Goal: Find specific page/section: Find specific page/section

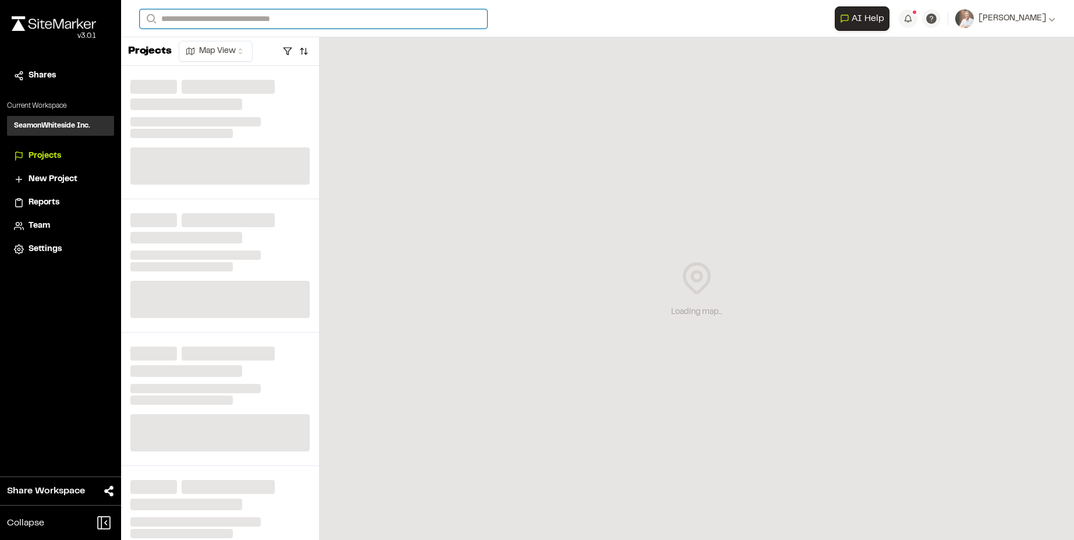
click at [211, 23] on input "Search" at bounding box center [314, 18] width 348 height 19
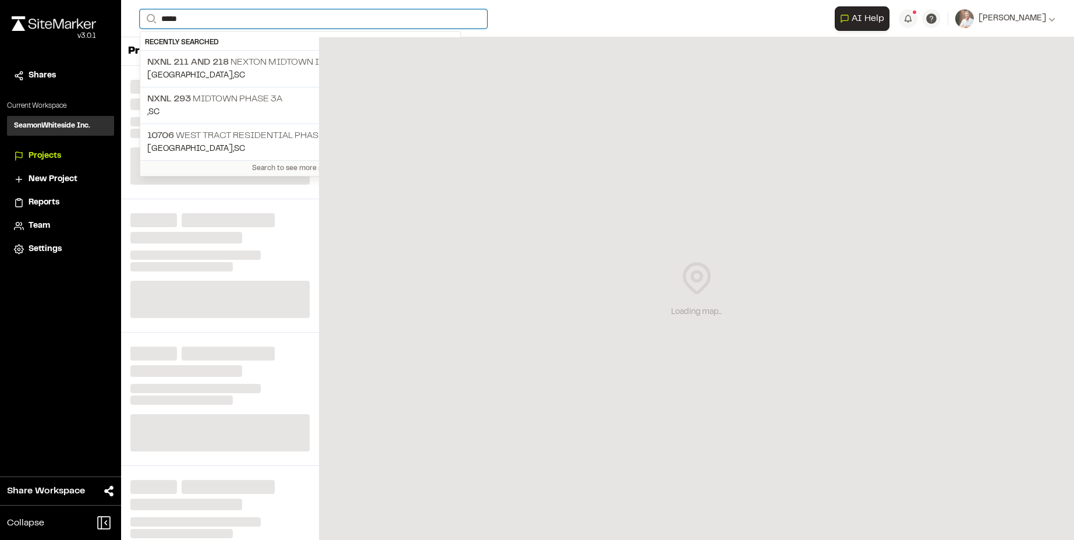
click at [199, 23] on input "*****" at bounding box center [314, 18] width 348 height 19
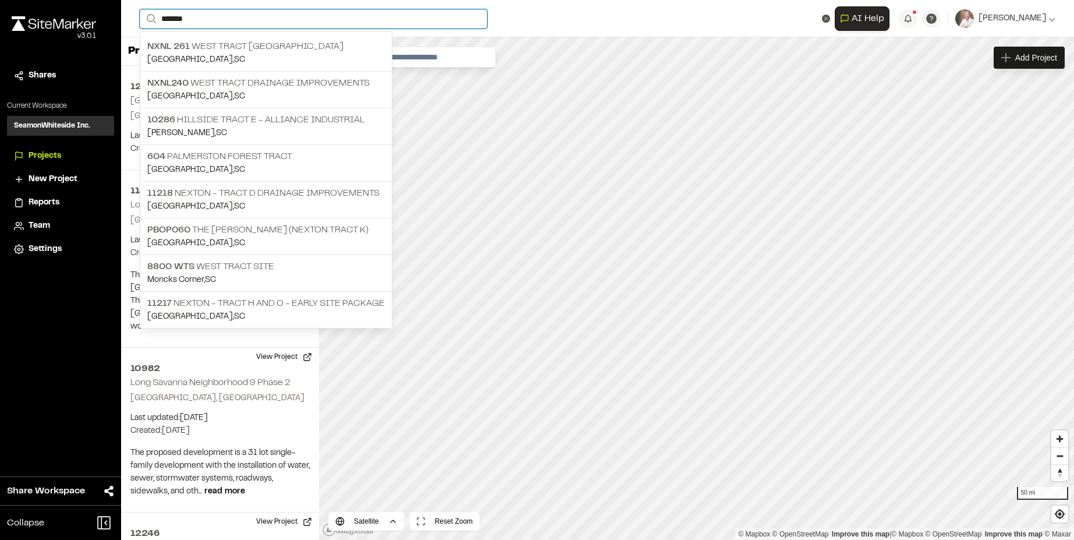
click at [242, 26] on input "*******" at bounding box center [314, 18] width 348 height 19
click at [238, 19] on input "*******" at bounding box center [314, 18] width 348 height 19
type input "*******"
click at [185, 193] on p "11218 Nexton - Tract D Drainage Improvements" at bounding box center [266, 193] width 238 height 14
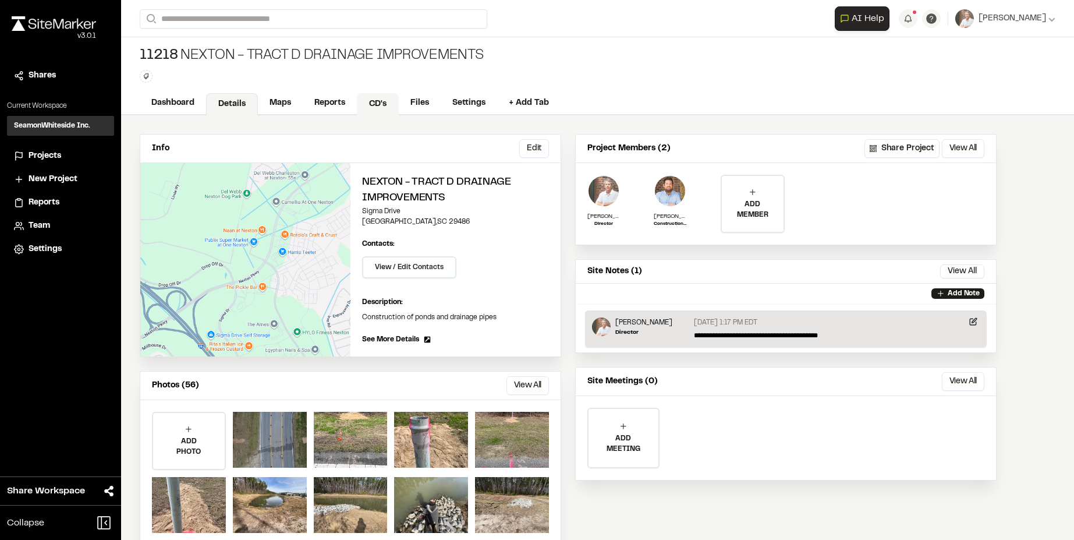
click at [383, 107] on link "CD's" at bounding box center [378, 104] width 42 height 22
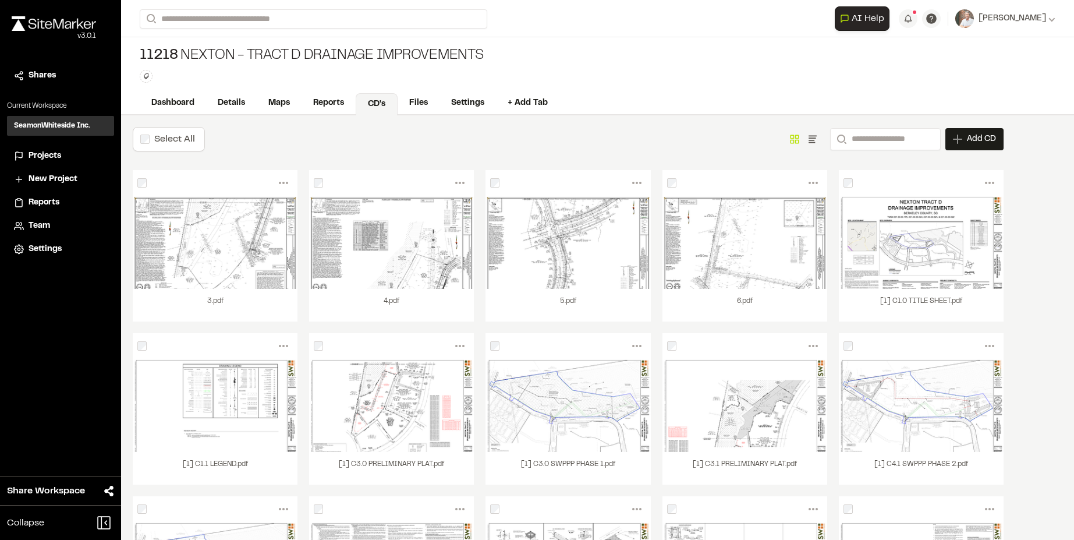
click at [912, 293] on div "[1] C1.0 TITLE SHEET.pdf" at bounding box center [921, 305] width 165 height 33
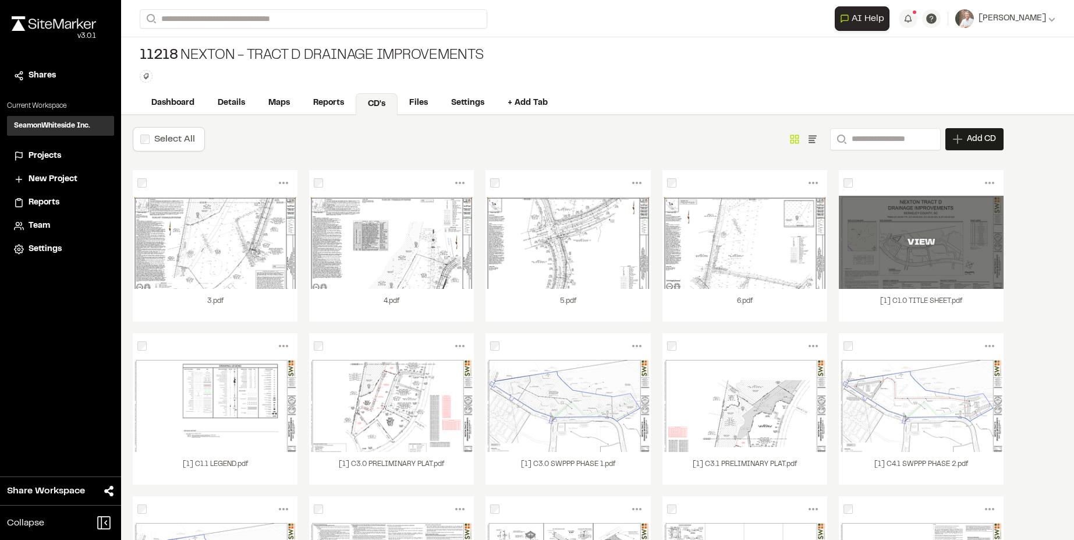
click at [945, 281] on div "VIEW" at bounding box center [921, 242] width 165 height 93
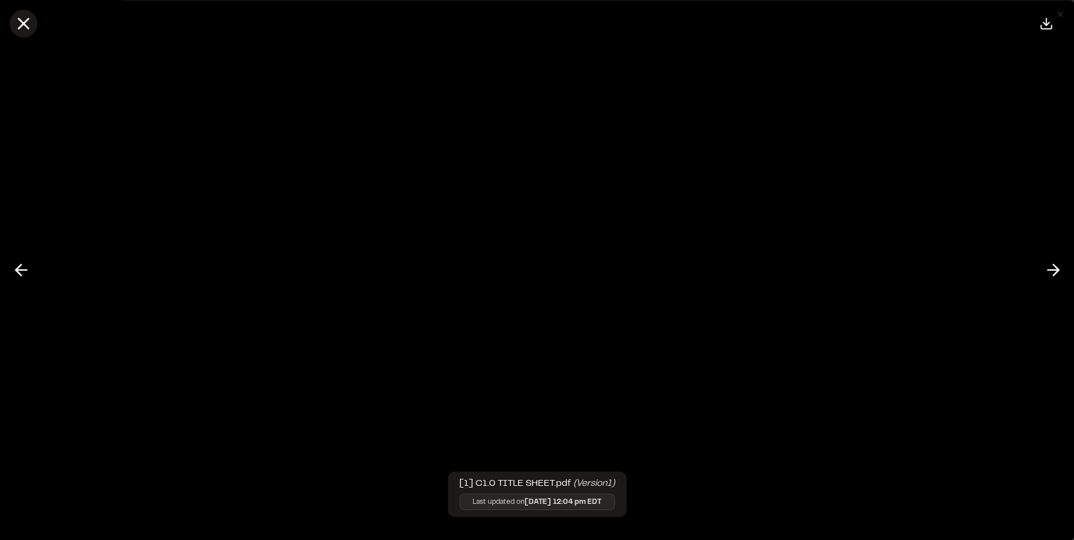
click at [21, 22] on line at bounding box center [24, 24] width 10 height 10
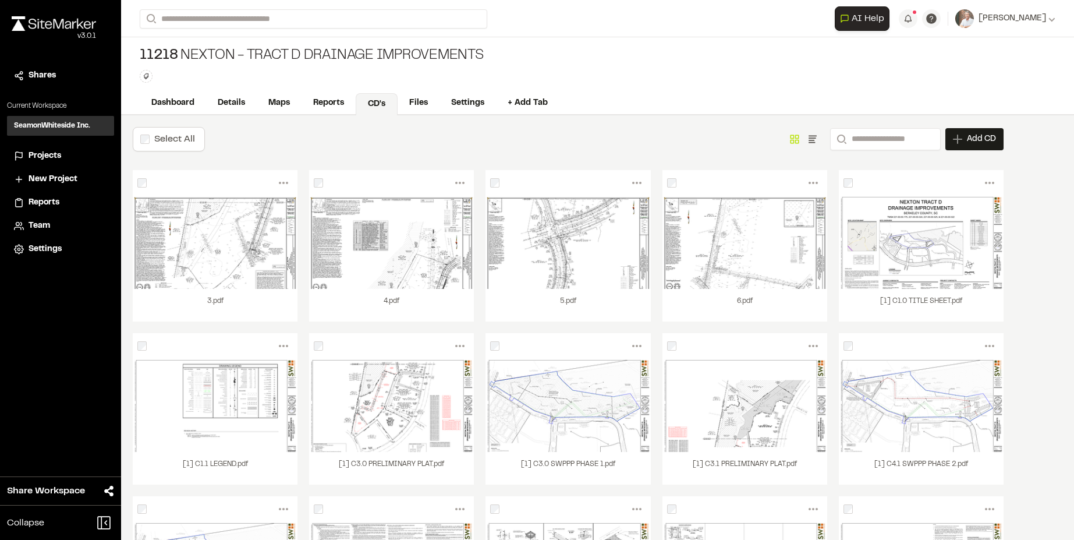
scroll to position [58, 0]
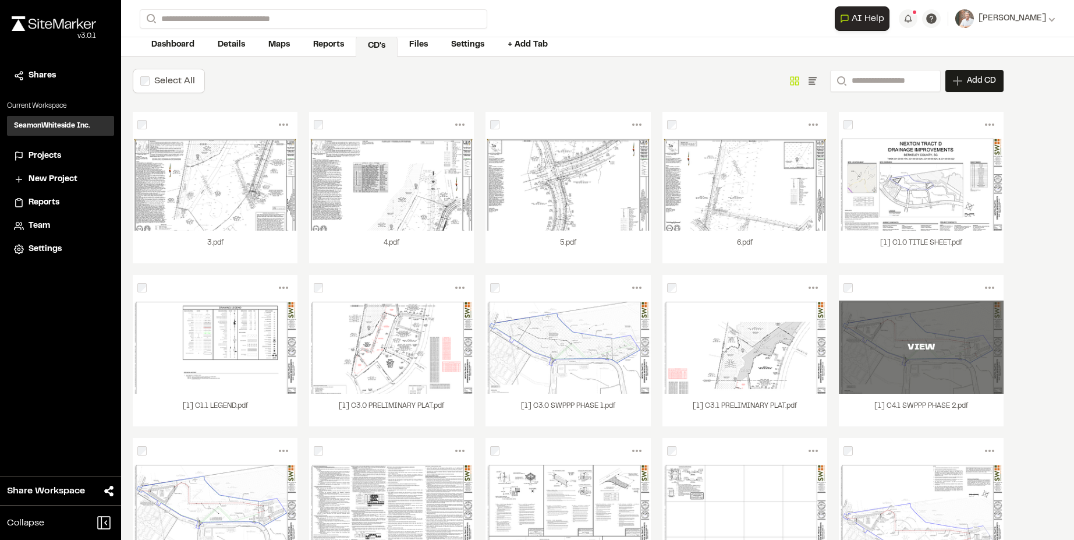
click at [945, 365] on div "VIEW" at bounding box center [921, 346] width 165 height 93
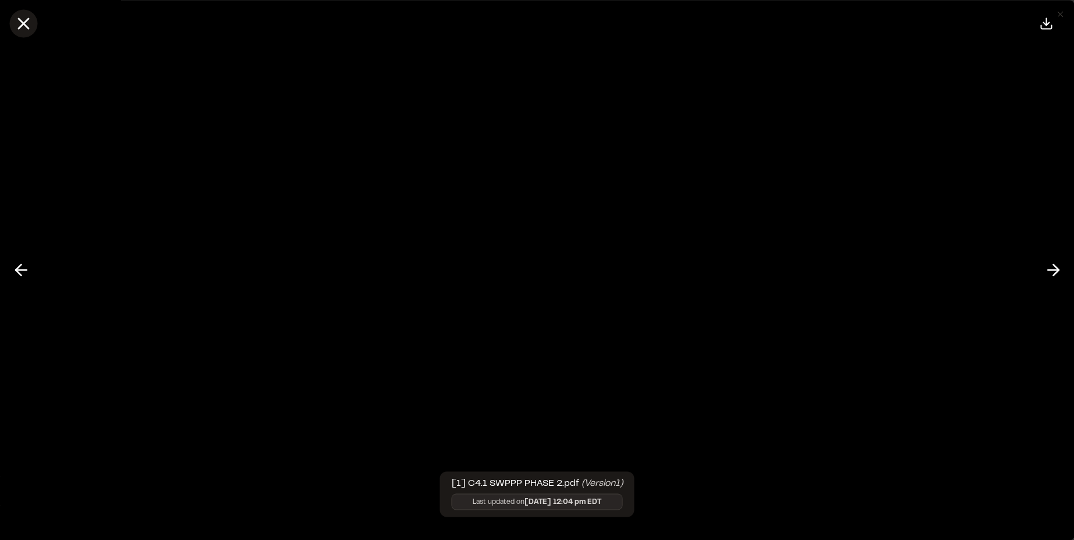
click at [29, 23] on icon at bounding box center [23, 23] width 20 height 20
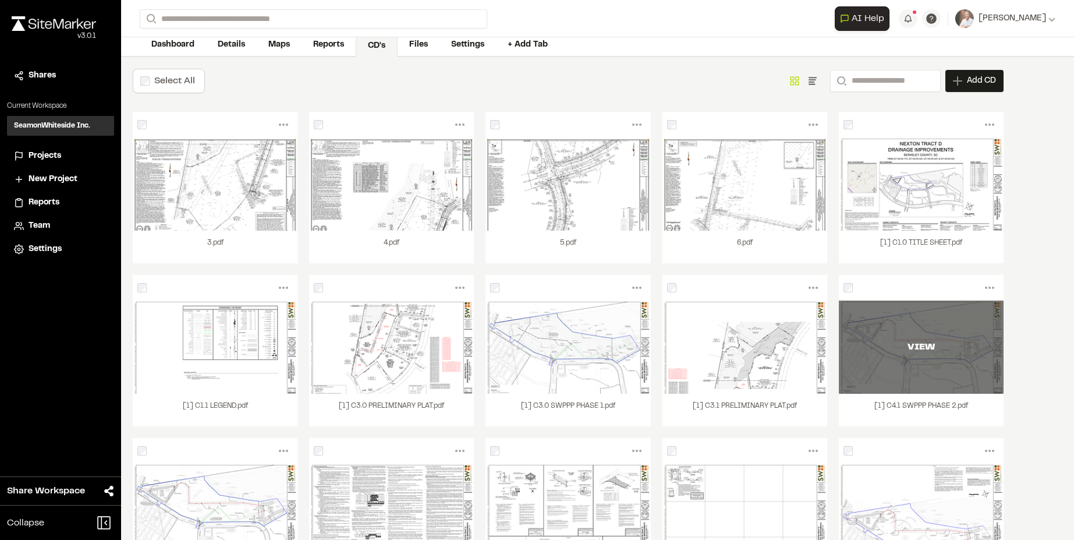
click at [922, 352] on div "VIEW" at bounding box center [921, 347] width 165 height 14
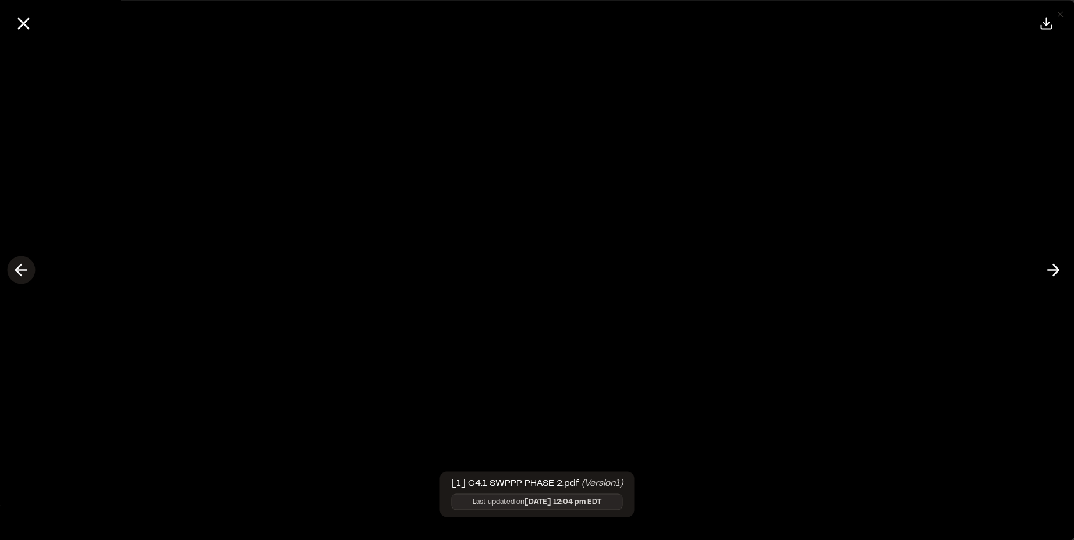
click at [25, 268] on icon at bounding box center [21, 270] width 19 height 20
click at [1062, 272] on icon at bounding box center [1053, 270] width 19 height 20
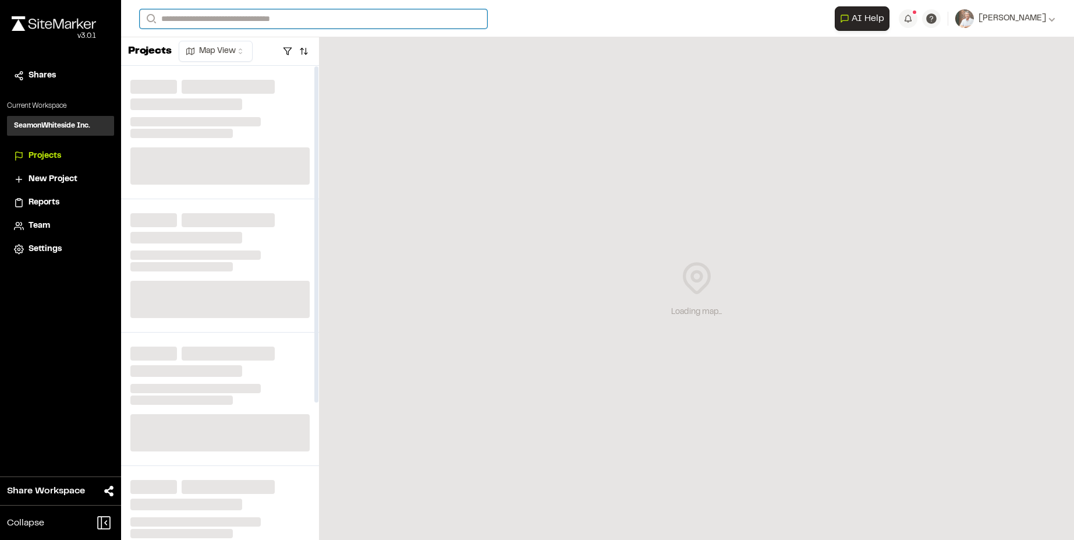
click at [197, 20] on input "Search" at bounding box center [314, 18] width 348 height 19
click at [195, 21] on input "Search" at bounding box center [314, 18] width 348 height 19
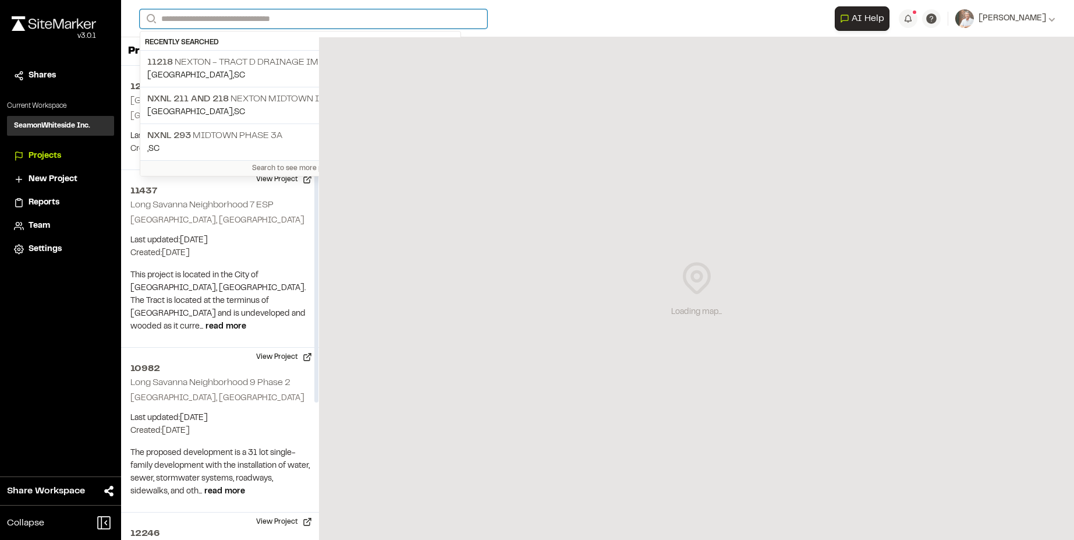
click at [221, 21] on input "Search" at bounding box center [314, 18] width 348 height 19
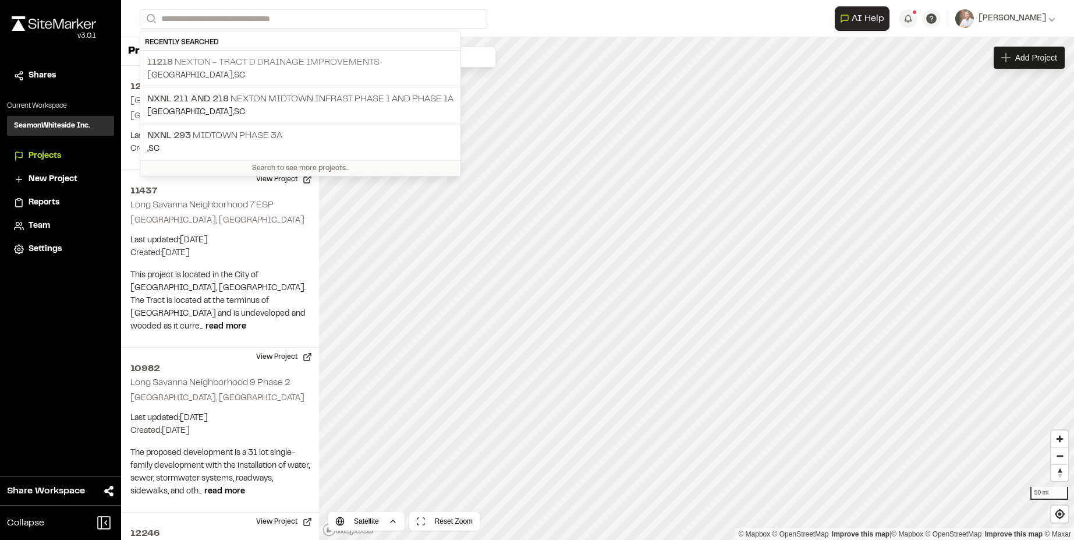
click at [213, 63] on p "11218 Nexton - Tract D Drainage Improvements" at bounding box center [300, 62] width 306 height 14
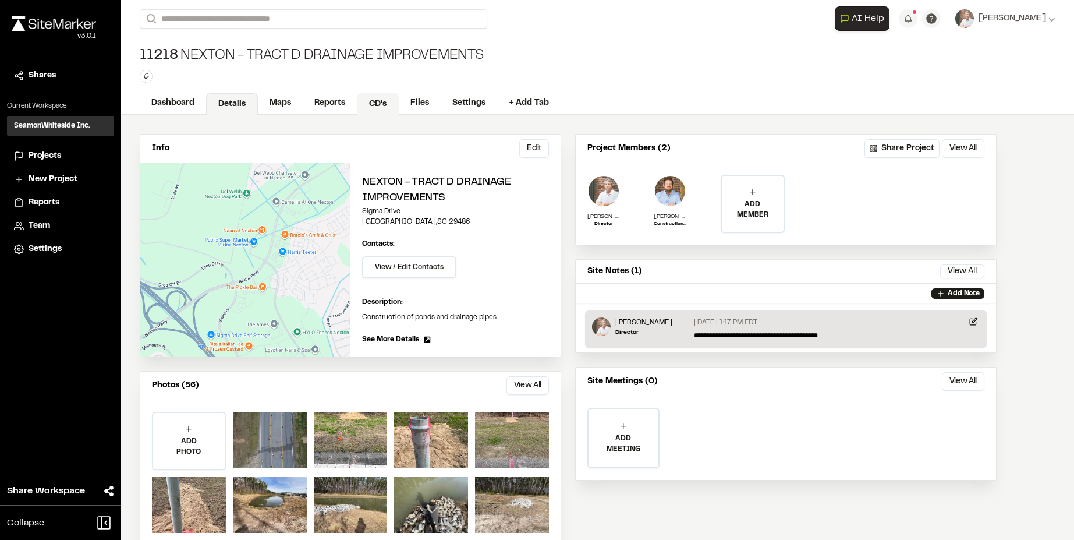
click at [376, 104] on link "CD's" at bounding box center [378, 104] width 42 height 22
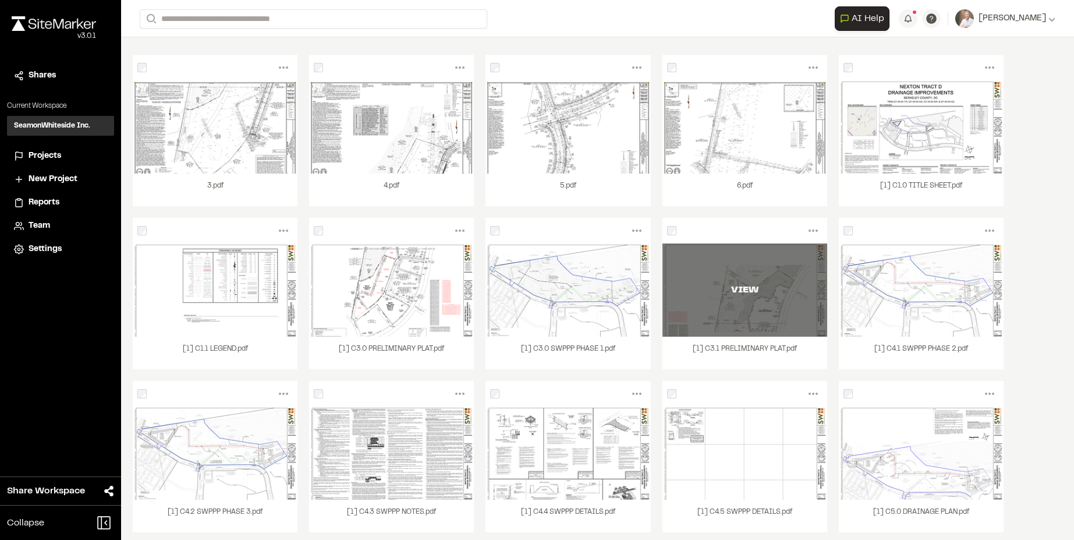
scroll to position [116, 0]
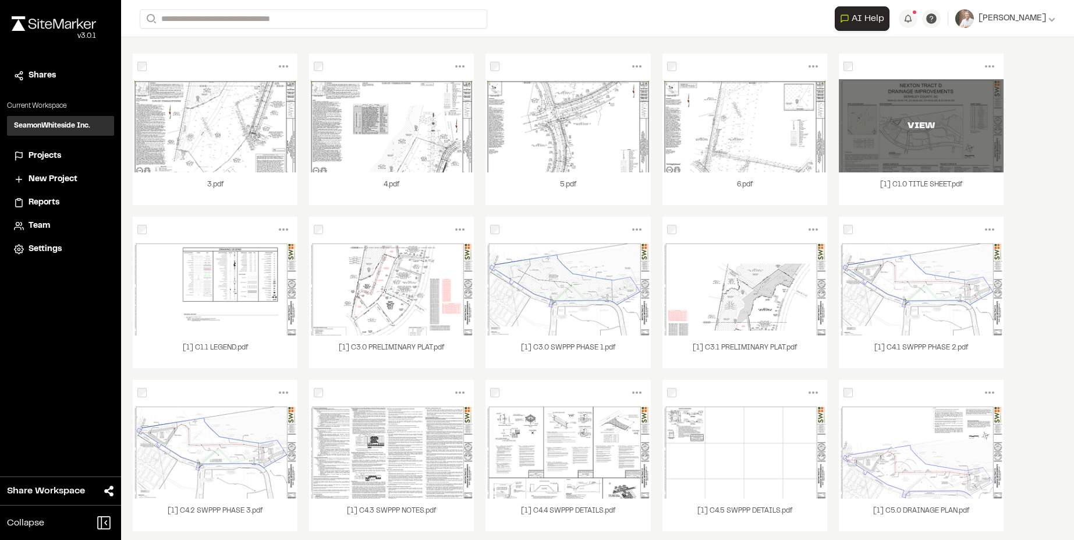
click at [905, 143] on div "VIEW" at bounding box center [921, 125] width 165 height 93
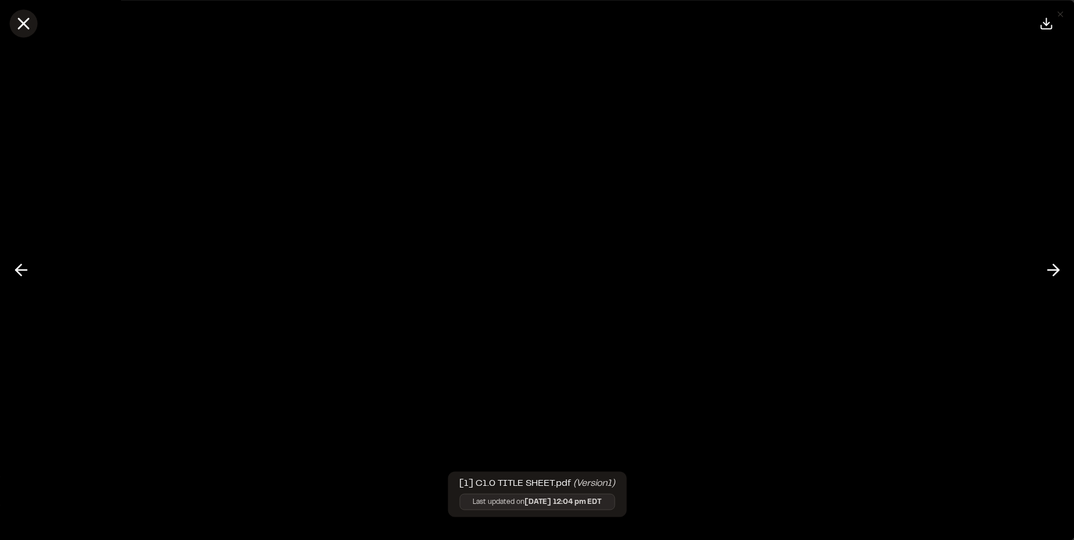
click at [17, 19] on icon at bounding box center [23, 23] width 20 height 20
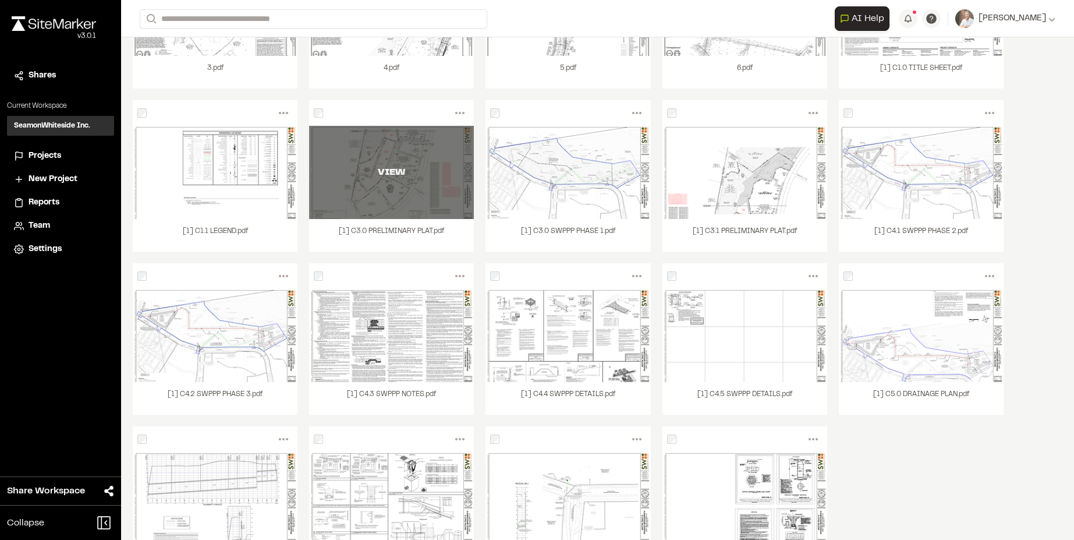
scroll to position [175, 0]
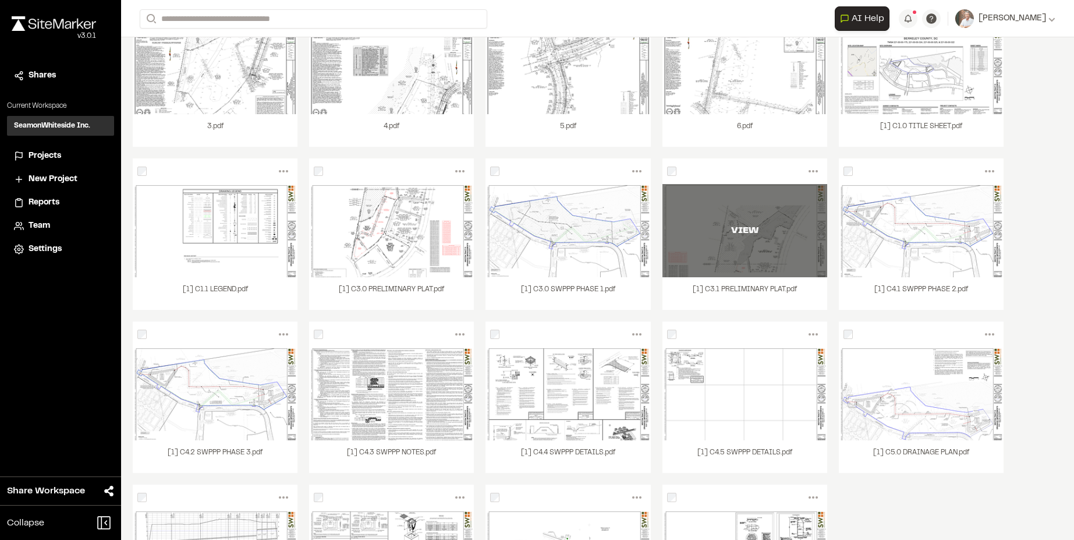
click at [728, 276] on div "VIEW" at bounding box center [745, 230] width 165 height 93
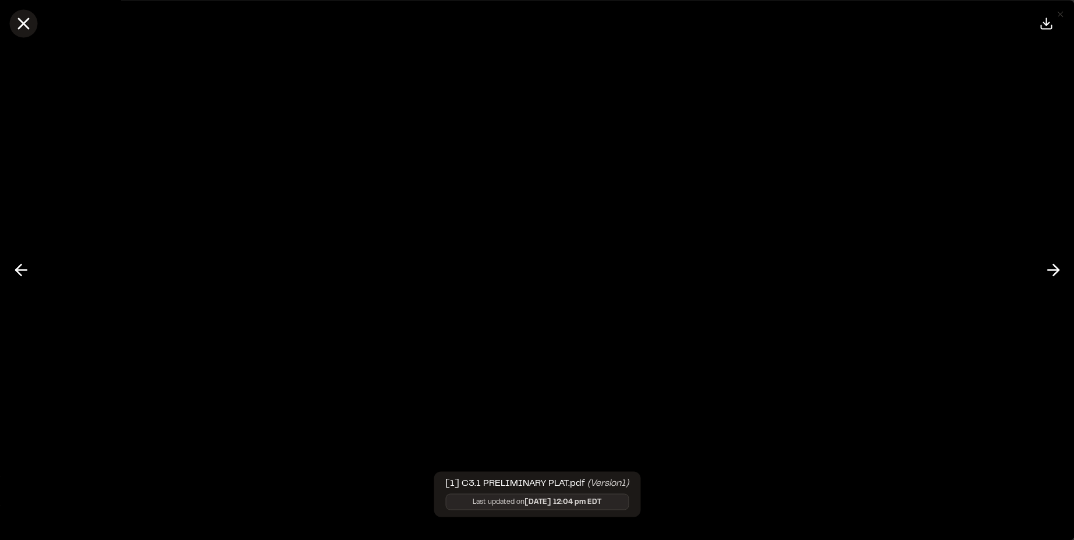
click at [24, 26] on icon at bounding box center [23, 23] width 20 height 20
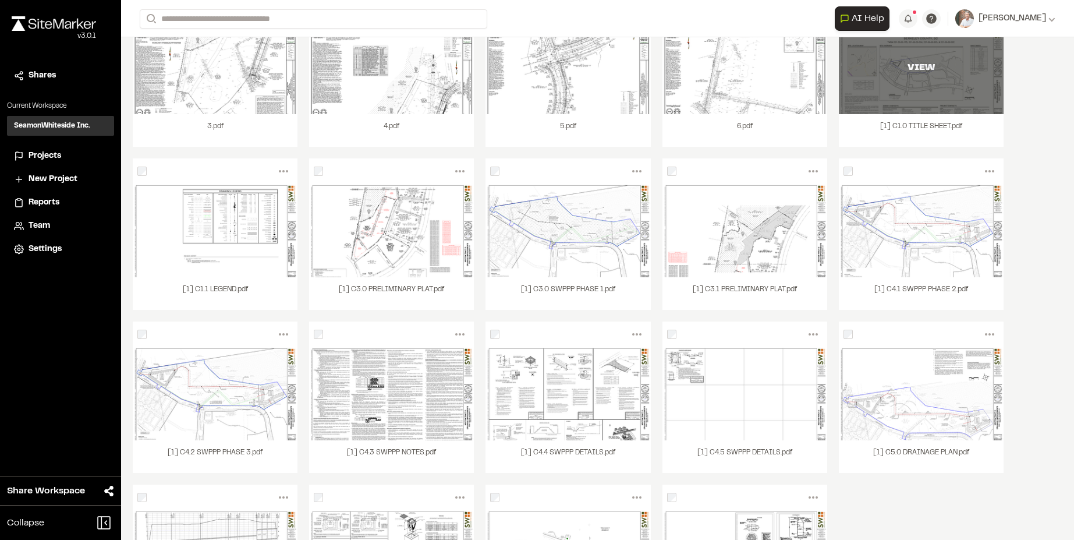
click at [903, 105] on div "VIEW" at bounding box center [921, 67] width 165 height 93
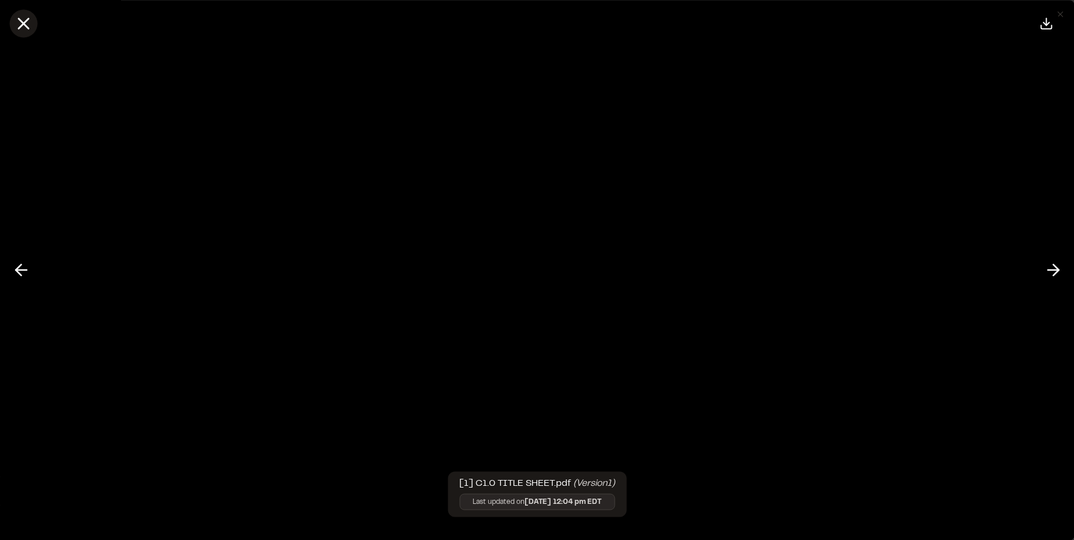
click at [31, 23] on icon at bounding box center [23, 23] width 20 height 20
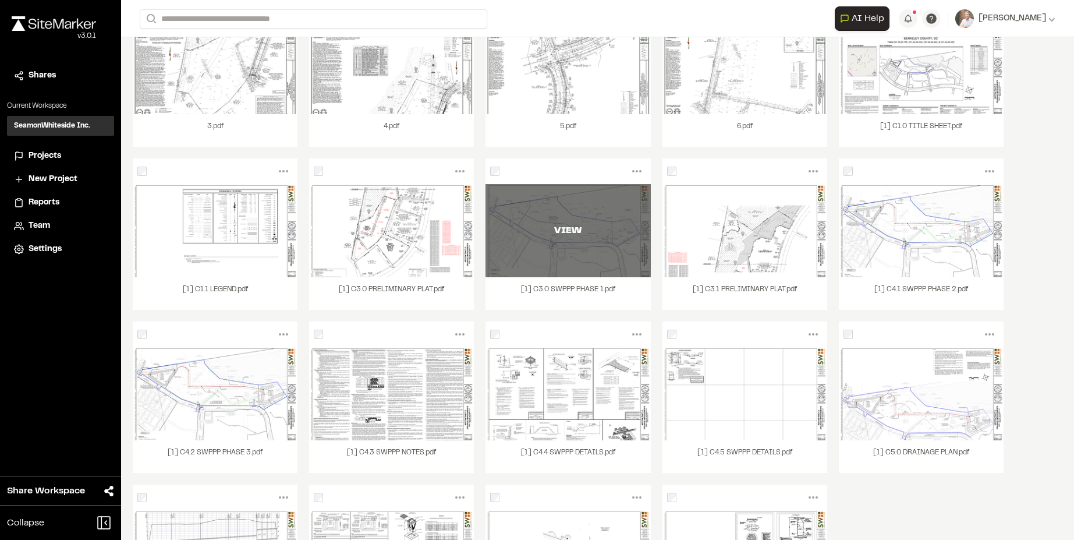
click at [575, 249] on div "VIEW" at bounding box center [568, 230] width 165 height 93
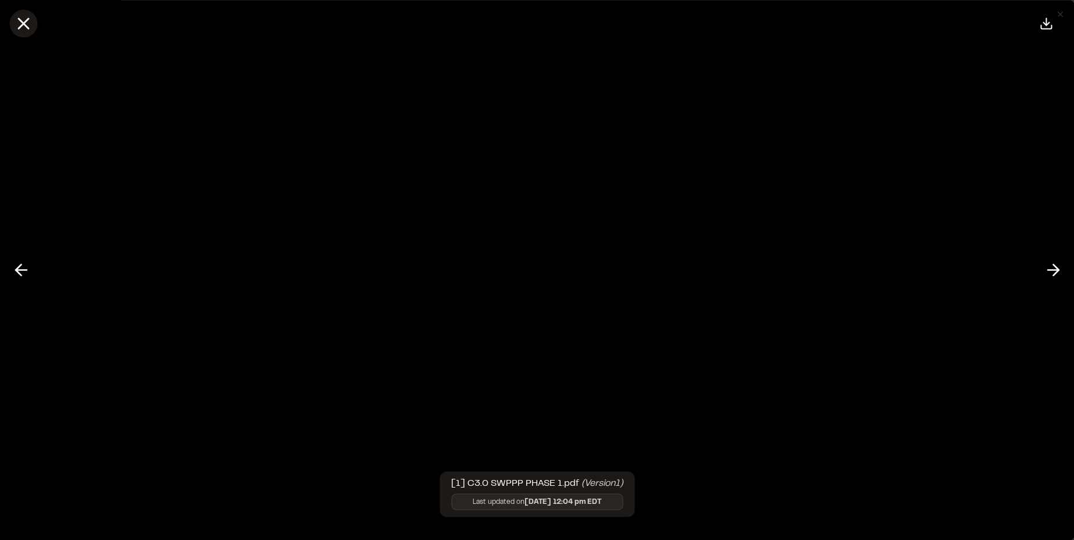
click at [19, 15] on icon at bounding box center [23, 23] width 20 height 20
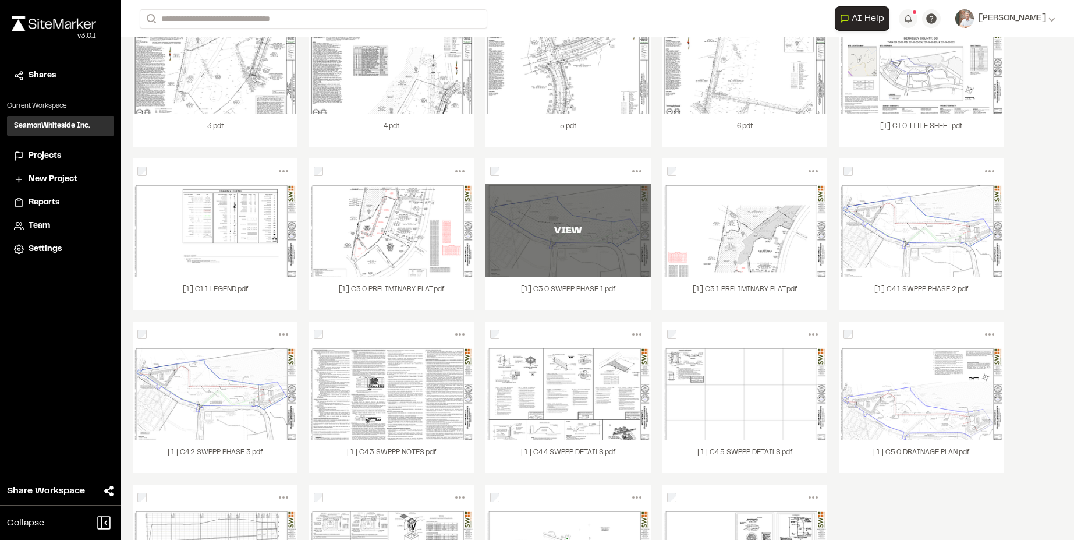
click at [556, 273] on div "VIEW" at bounding box center [568, 230] width 165 height 93
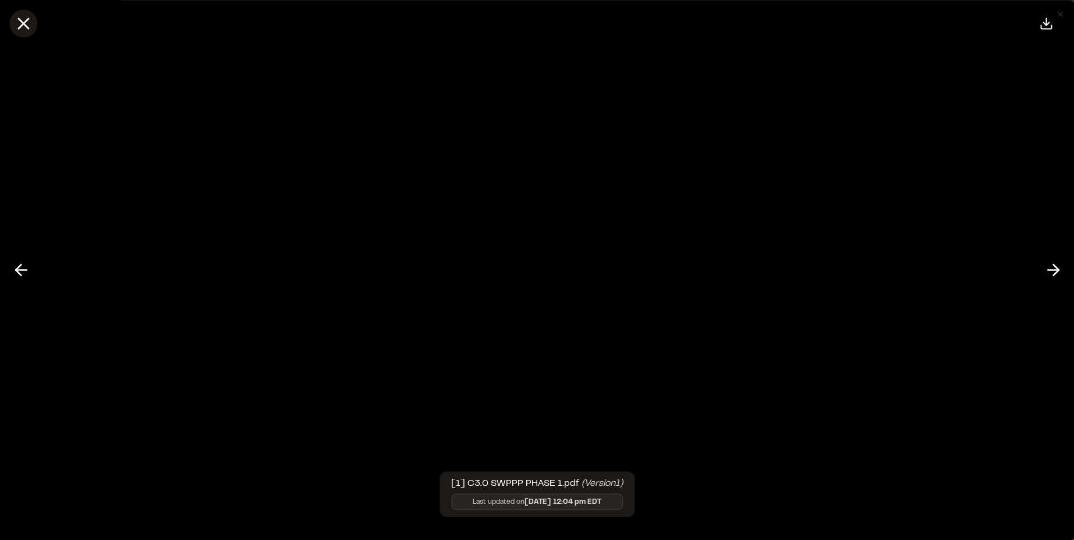
click at [20, 23] on icon at bounding box center [23, 23] width 20 height 20
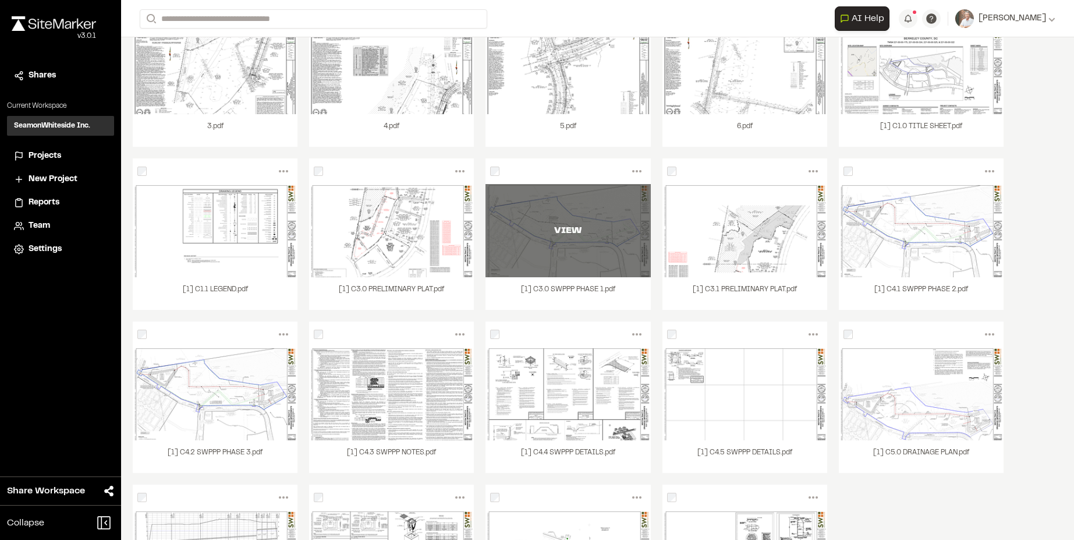
click at [567, 220] on div "VIEW" at bounding box center [568, 230] width 165 height 93
